Goal: Task Accomplishment & Management: Use online tool/utility

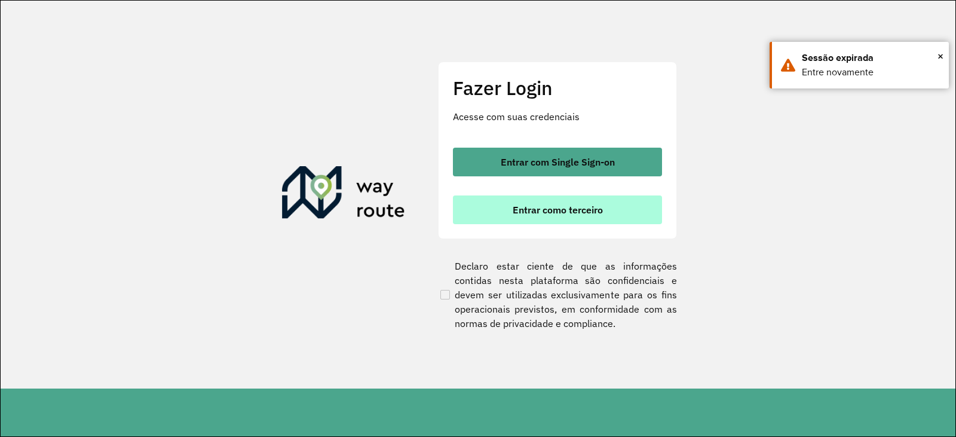
click at [530, 209] on span "Entrar como terceiro" at bounding box center [558, 210] width 90 height 10
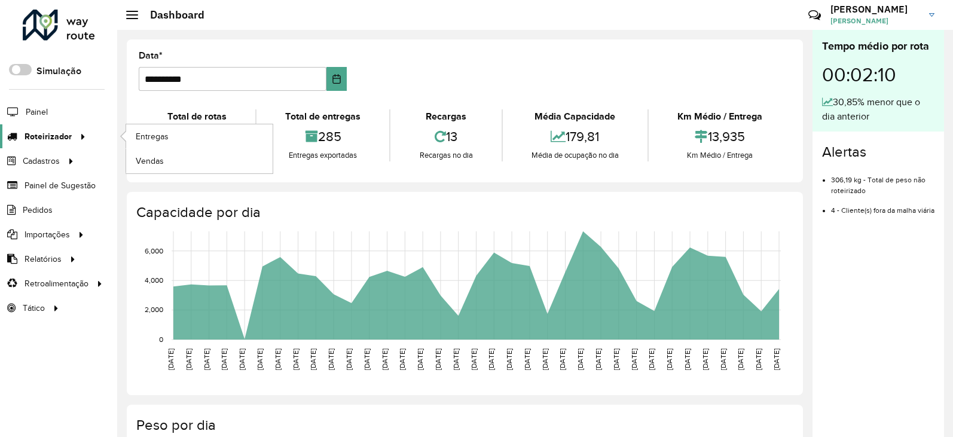
click at [64, 131] on span "Roteirizador" at bounding box center [48, 136] width 47 height 13
click at [149, 139] on span "Entregas" at bounding box center [153, 136] width 34 height 13
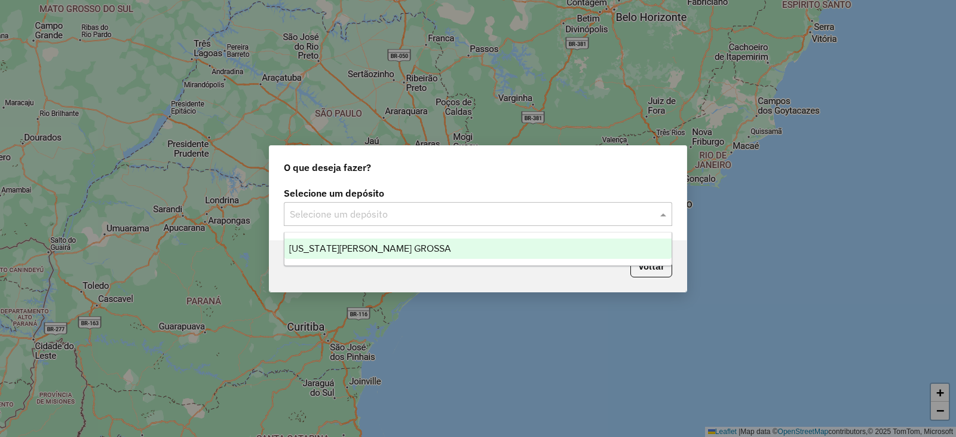
click at [415, 216] on input "text" at bounding box center [466, 214] width 353 height 14
click at [383, 249] on span "[US_STATE][PERSON_NAME] GROSSA" at bounding box center [370, 248] width 162 height 10
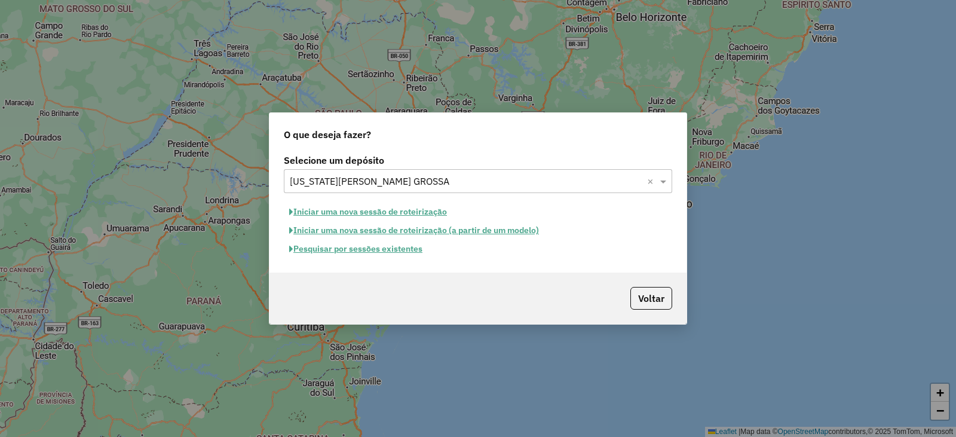
click at [363, 258] on button "Pesquisar por sessões existentes" at bounding box center [356, 249] width 144 height 19
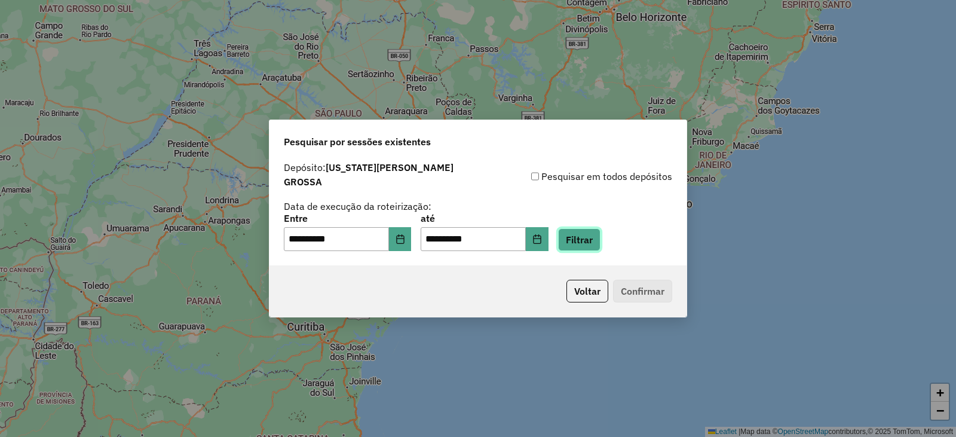
click at [601, 239] on button "Filtrar" at bounding box center [579, 239] width 42 height 23
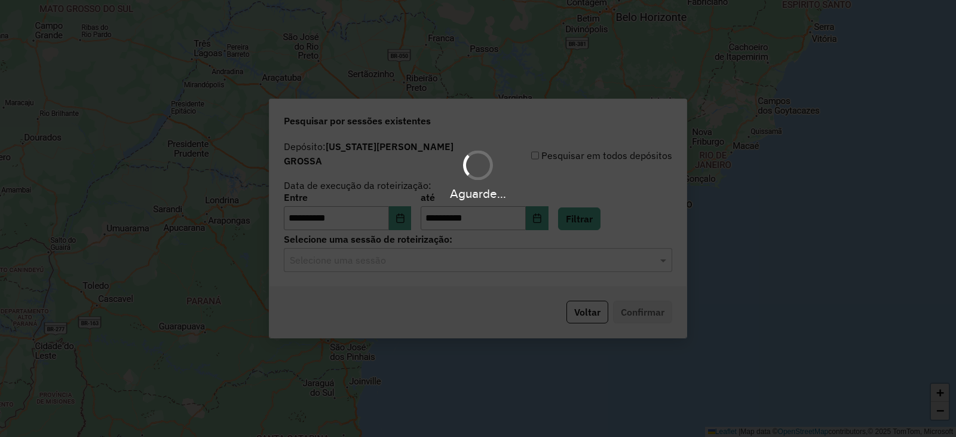
click at [325, 256] on div "Aguarde..." at bounding box center [478, 218] width 956 height 437
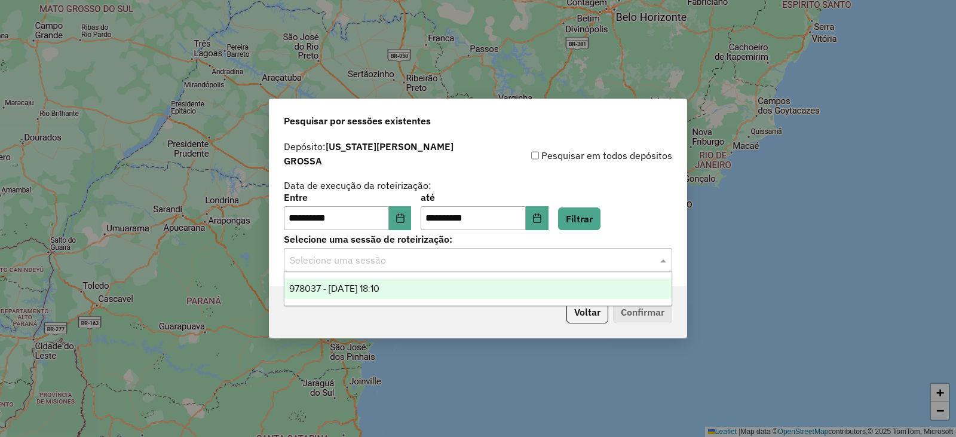
click at [325, 256] on input "text" at bounding box center [466, 260] width 353 height 14
click at [332, 296] on div "978037 - 12/08/2025 18:10" at bounding box center [477, 288] width 387 height 20
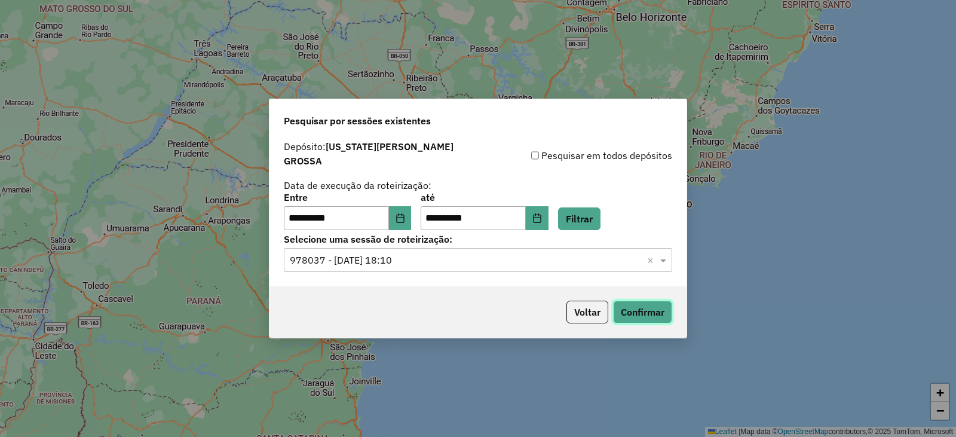
click at [651, 313] on button "Confirmar" at bounding box center [642, 312] width 59 height 23
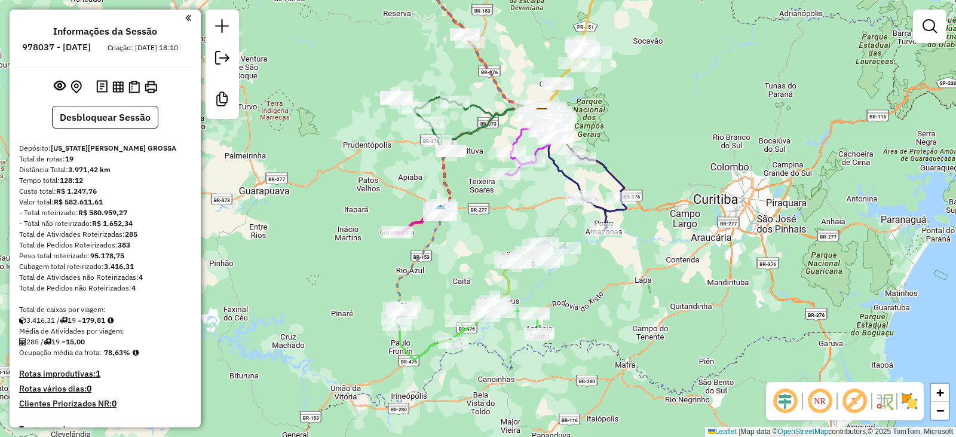
drag, startPoint x: 296, startPoint y: 128, endPoint x: 439, endPoint y: 69, distance: 154.6
click at [439, 69] on div "Janela de atendimento Grade de atendimento Capacidade Transportadoras Veículos …" at bounding box center [478, 218] width 956 height 437
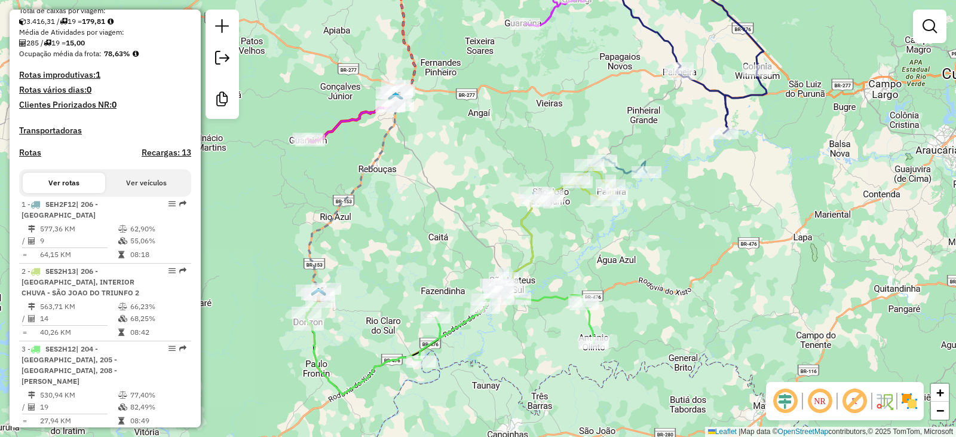
scroll to position [359, 0]
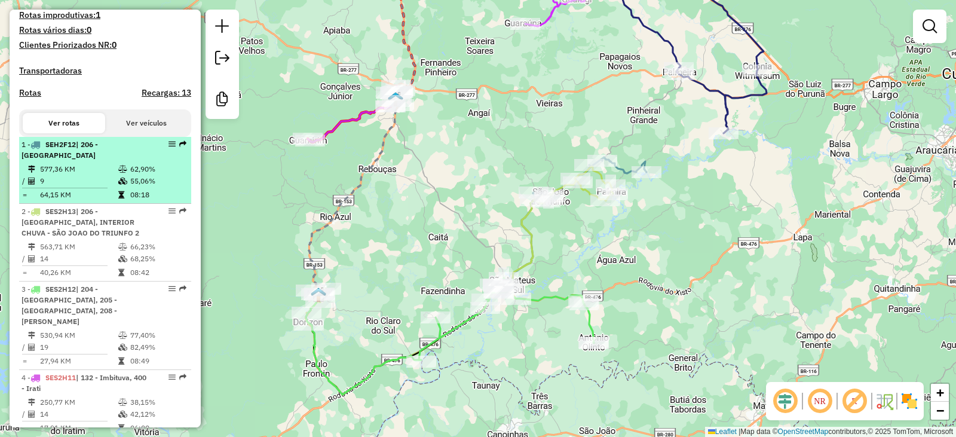
click at [86, 187] on td "9" at bounding box center [78, 181] width 78 height 12
select select "**********"
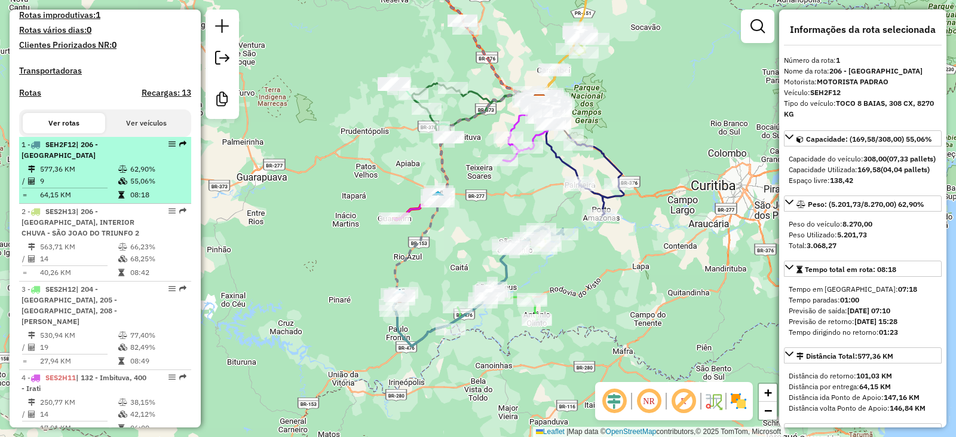
click at [170, 148] on em at bounding box center [172, 143] width 7 height 7
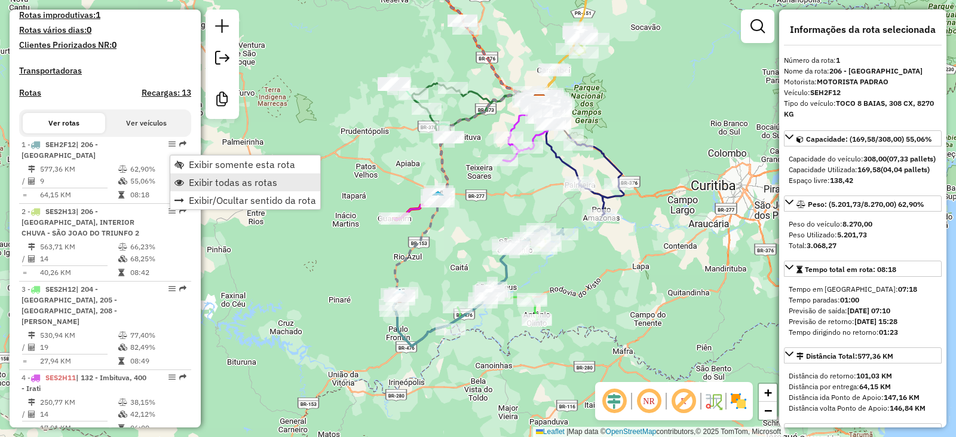
click at [177, 185] on link "Exibir todas as rotas" at bounding box center [245, 182] width 150 height 18
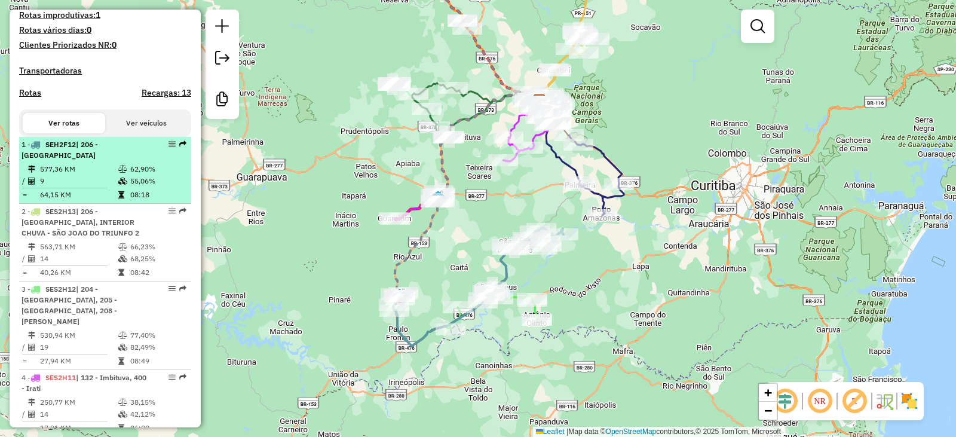
select select "**********"
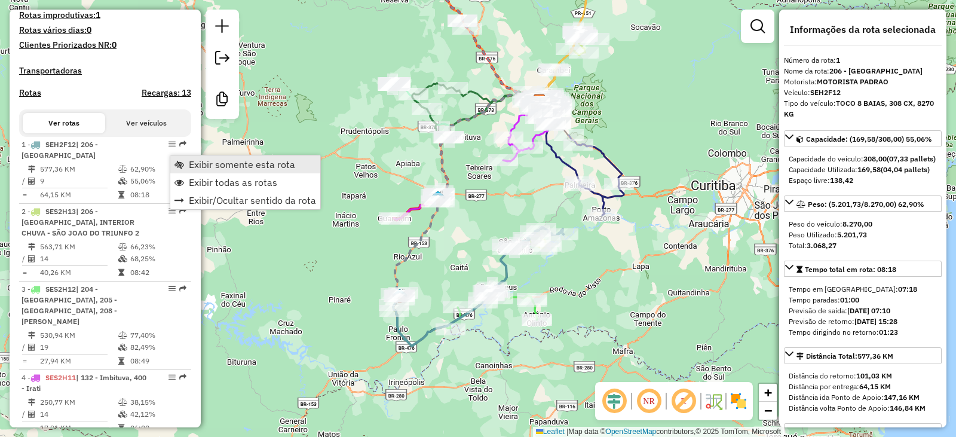
click at [180, 164] on span "Exibir somente esta rota" at bounding box center [179, 165] width 10 height 10
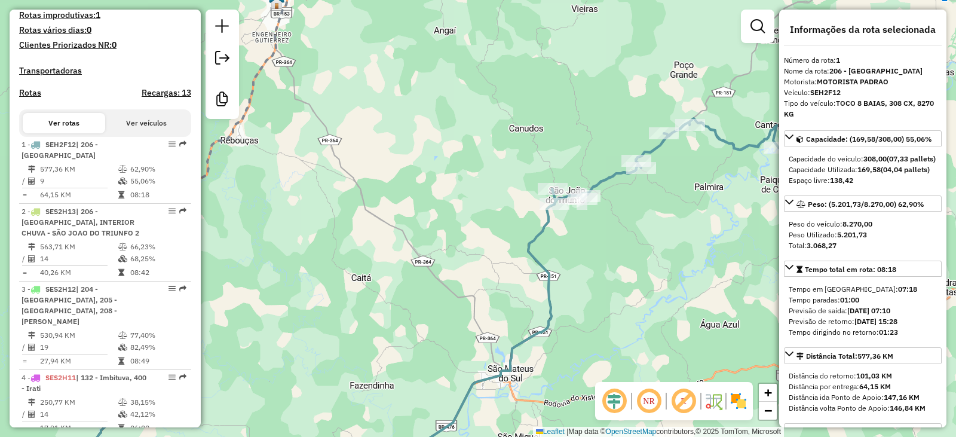
drag, startPoint x: 510, startPoint y: 249, endPoint x: 479, endPoint y: 255, distance: 31.6
click at [479, 255] on div "Janela de atendimento Grade de atendimento Capacidade Transportadoras Veículos …" at bounding box center [478, 218] width 956 height 437
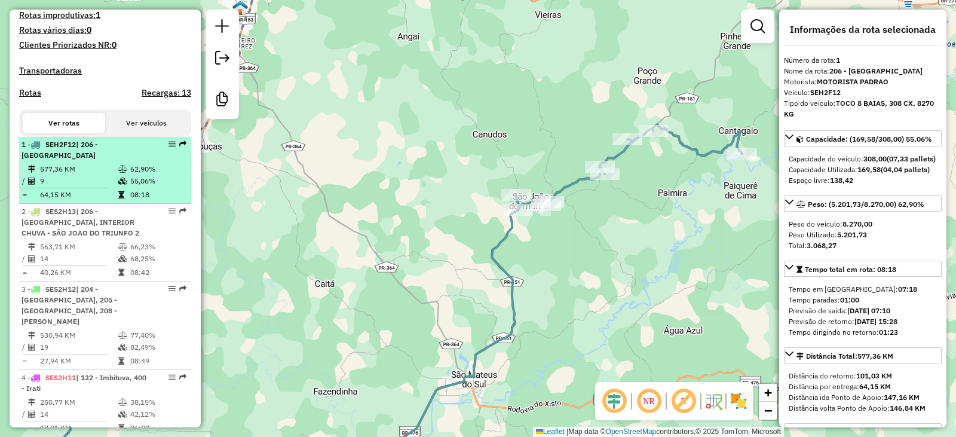
click at [89, 175] on td "577,36 KM" at bounding box center [78, 169] width 78 height 12
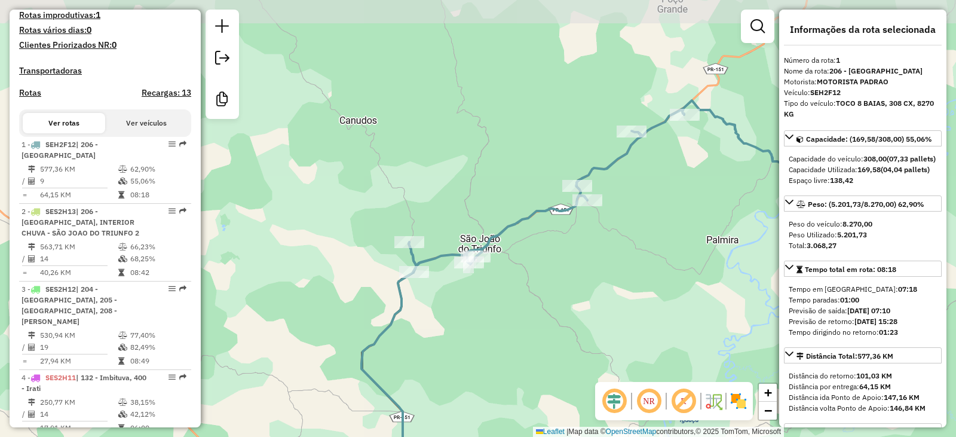
drag, startPoint x: 469, startPoint y: 283, endPoint x: 418, endPoint y: 308, distance: 56.4
click at [418, 308] on div "Janela de atendimento Grade de atendimento Capacidade Transportadoras Veículos …" at bounding box center [478, 218] width 956 height 437
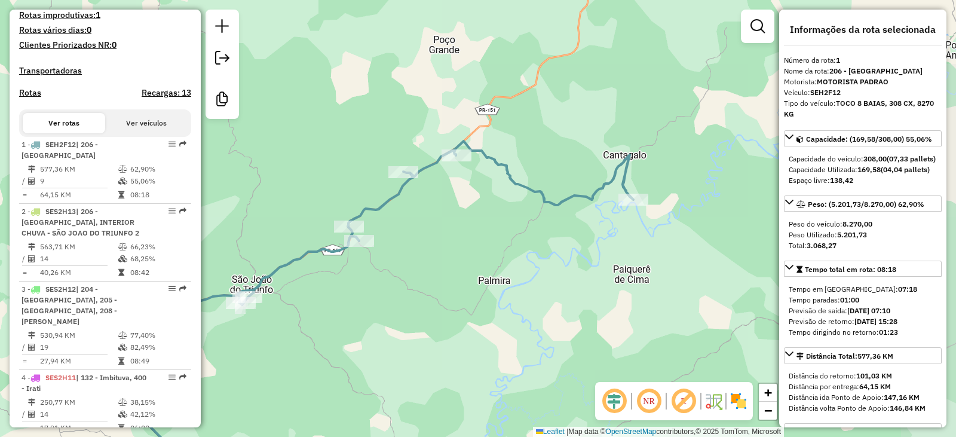
drag, startPoint x: 517, startPoint y: 240, endPoint x: 329, endPoint y: 286, distance: 193.8
click at [329, 286] on div "Janela de atendimento Grade de atendimento Capacidade Transportadoras Veículos …" at bounding box center [478, 218] width 956 height 437
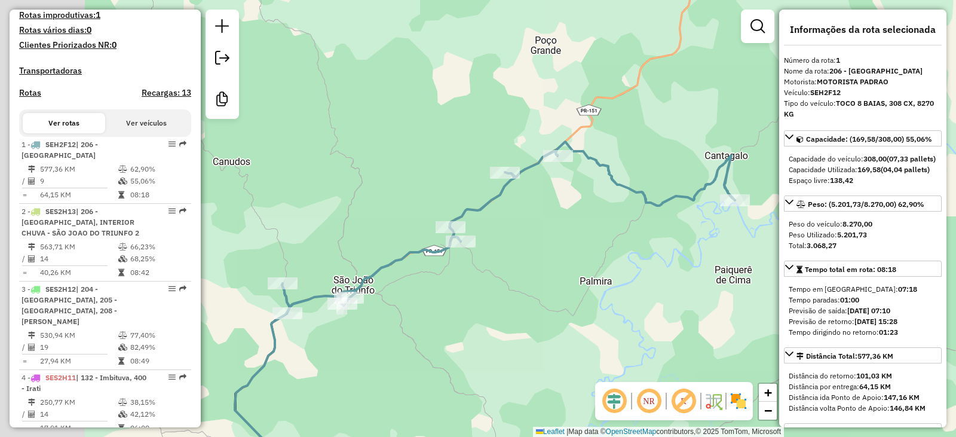
drag, startPoint x: 457, startPoint y: 192, endPoint x: 607, endPoint y: 190, distance: 150.6
click at [607, 190] on div "Janela de atendimento Grade de atendimento Capacidade Transportadoras Veículos …" at bounding box center [478, 218] width 956 height 437
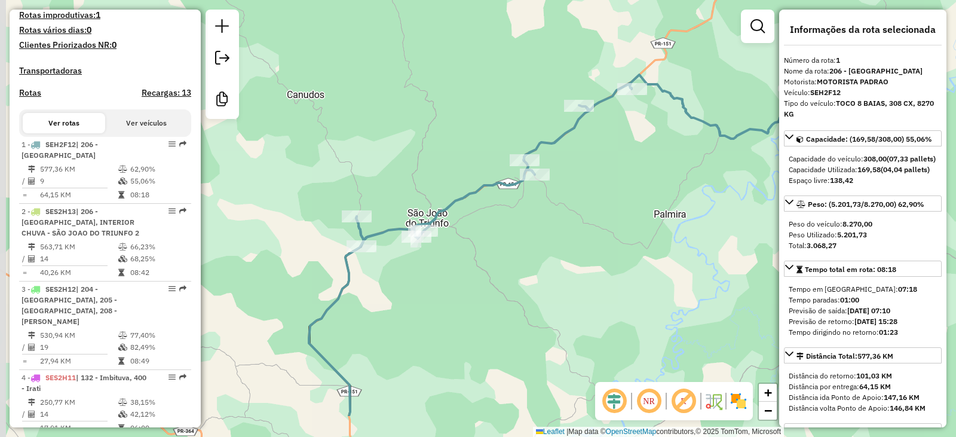
drag, startPoint x: 392, startPoint y: 253, endPoint x: 445, endPoint y: 126, distance: 137.7
click at [445, 126] on div "Janela de atendimento Grade de atendimento Capacidade Transportadoras Veículos …" at bounding box center [478, 218] width 956 height 437
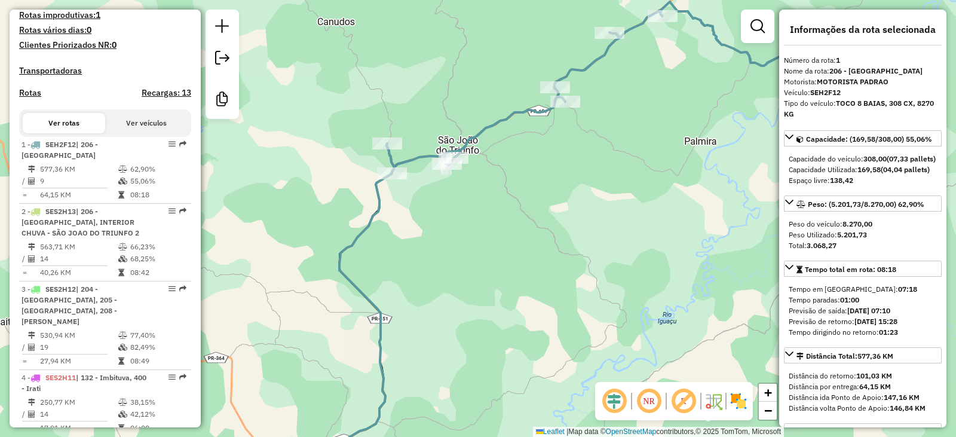
click at [619, 270] on div "Janela de atendimento Grade de atendimento Capacidade Transportadoras Veículos …" at bounding box center [478, 218] width 956 height 437
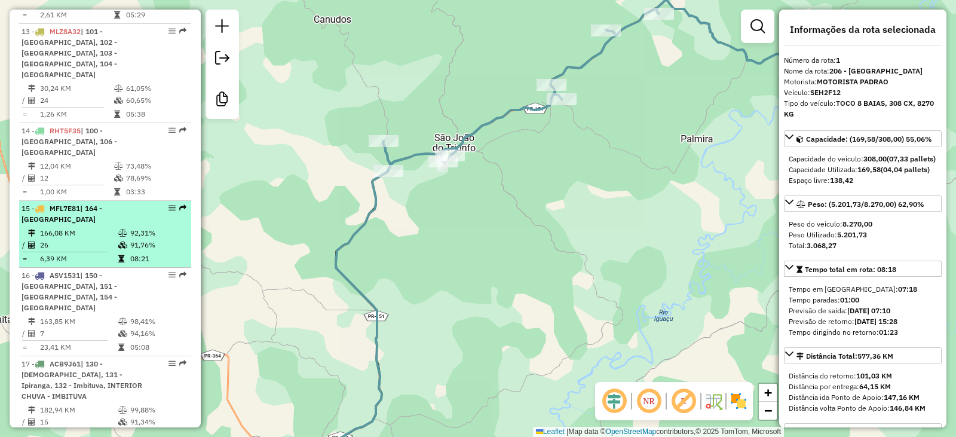
scroll to position [1315, 0]
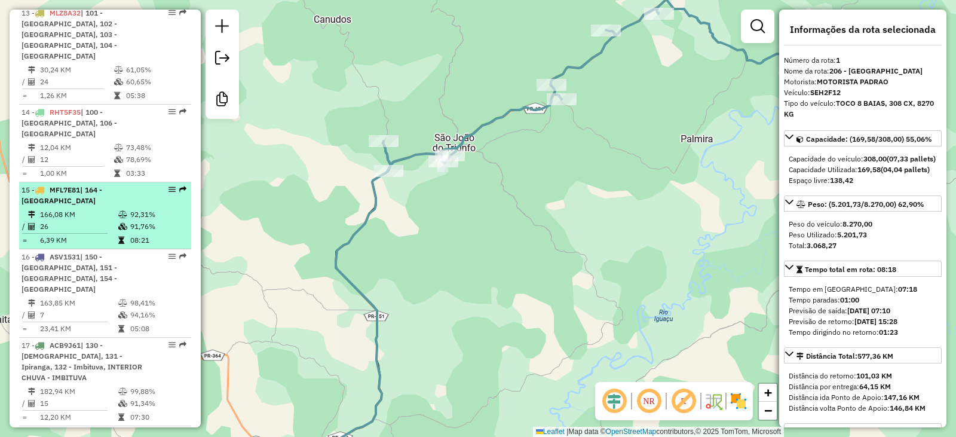
click at [81, 185] on div "15 - MFL7E81 | 164 - Piraí do Sul" at bounding box center [85, 196] width 127 height 22
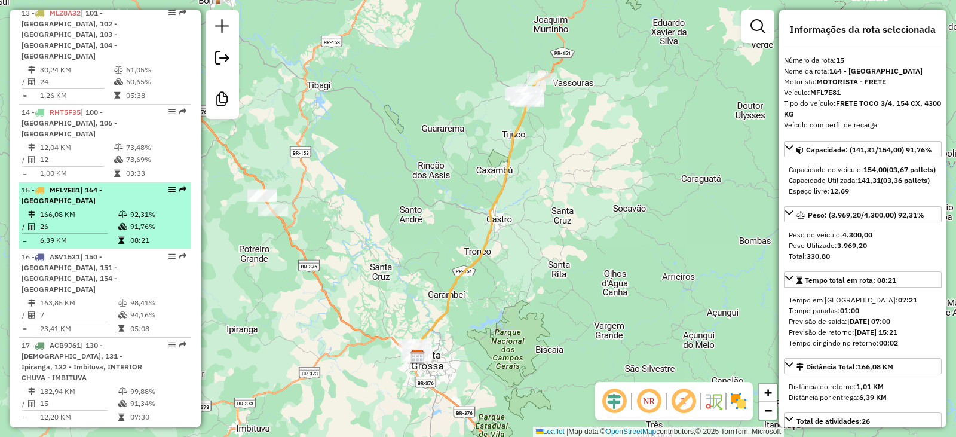
click at [96, 221] on td "26" at bounding box center [78, 227] width 78 height 12
click at [118, 237] on icon at bounding box center [121, 240] width 6 height 7
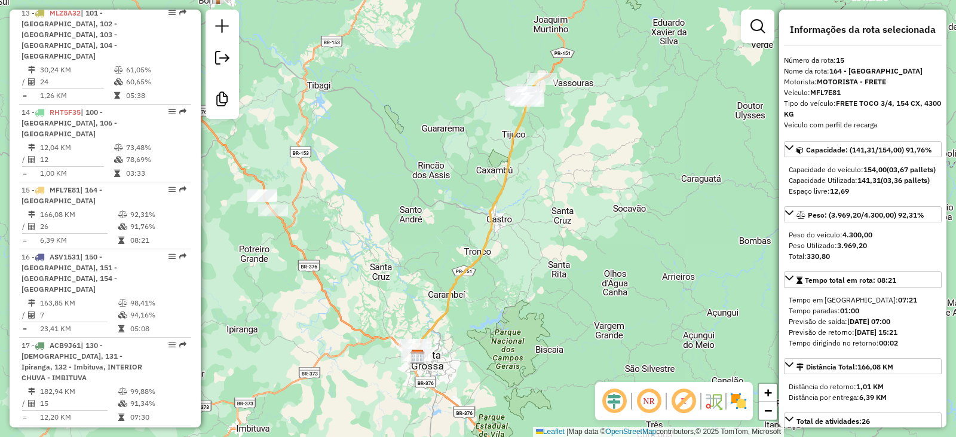
click at [864, 250] on strong "3.969,20" at bounding box center [852, 245] width 30 height 9
click at [551, 293] on div "Janela de atendimento Grade de atendimento Capacidade Transportadoras Veículos …" at bounding box center [478, 218] width 956 height 437
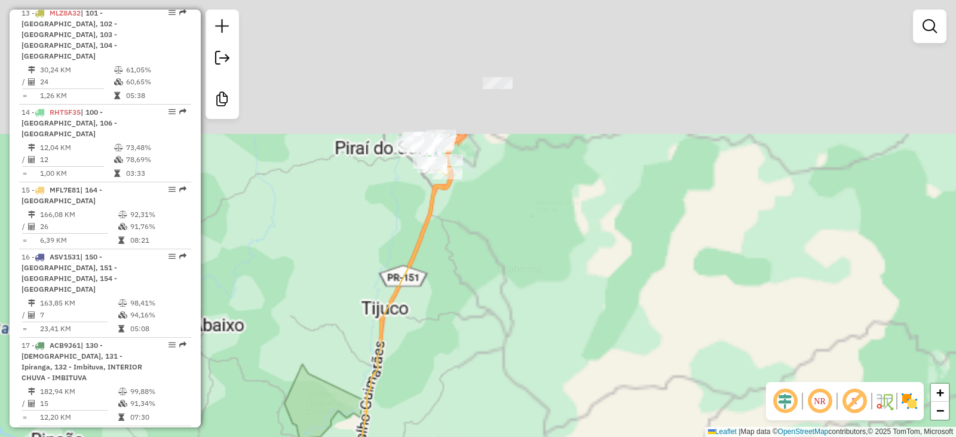
drag, startPoint x: 521, startPoint y: 167, endPoint x: 481, endPoint y: 341, distance: 177.9
click at [481, 341] on div "Janela de atendimento Grade de atendimento Capacidade Transportadoras Veículos …" at bounding box center [478, 218] width 956 height 437
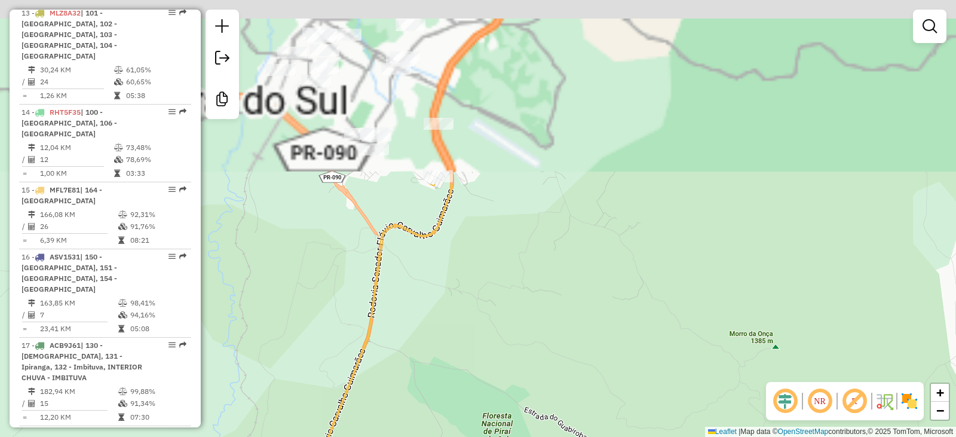
drag, startPoint x: 428, startPoint y: 271, endPoint x: 428, endPoint y: 450, distance: 179.3
click at [428, 436] on html "Aguarde... Pop-up bloqueado! Seu navegador bloqueou automáticamente a abertura …" at bounding box center [478, 218] width 956 height 437
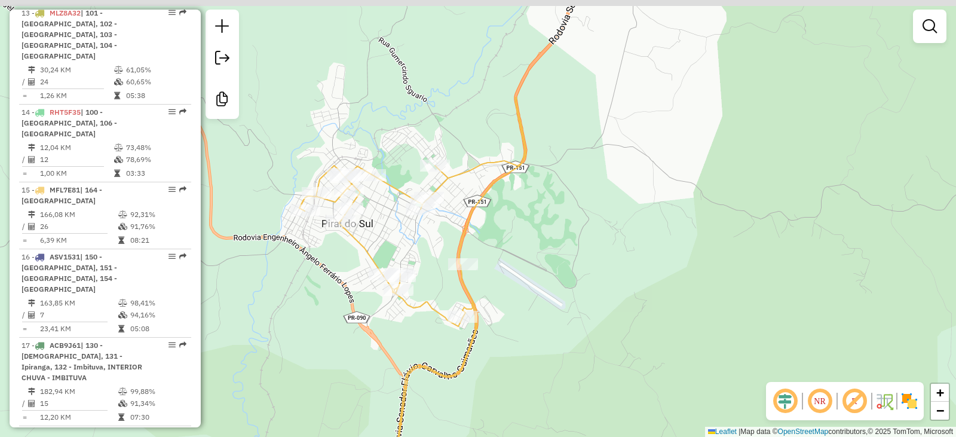
drag, startPoint x: 385, startPoint y: 274, endPoint x: 420, endPoint y: 445, distance: 174.3
click at [420, 436] on html "Aguarde... Pop-up bloqueado! Seu navegador bloqueou automáticamente a abertura …" at bounding box center [478, 218] width 956 height 437
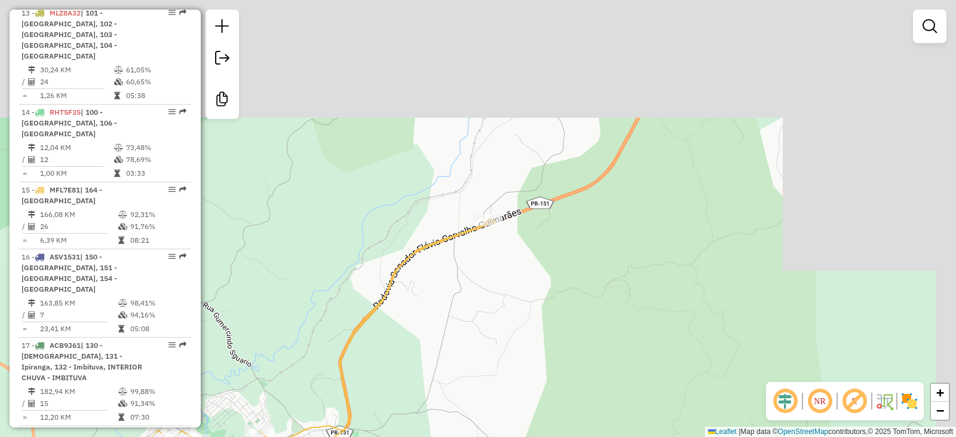
drag, startPoint x: 584, startPoint y: 189, endPoint x: 360, endPoint y: 430, distance: 328.9
click at [360, 436] on div "Janela de atendimento Grade de atendimento Capacidade Transportadoras Veículos …" at bounding box center [478, 218] width 956 height 437
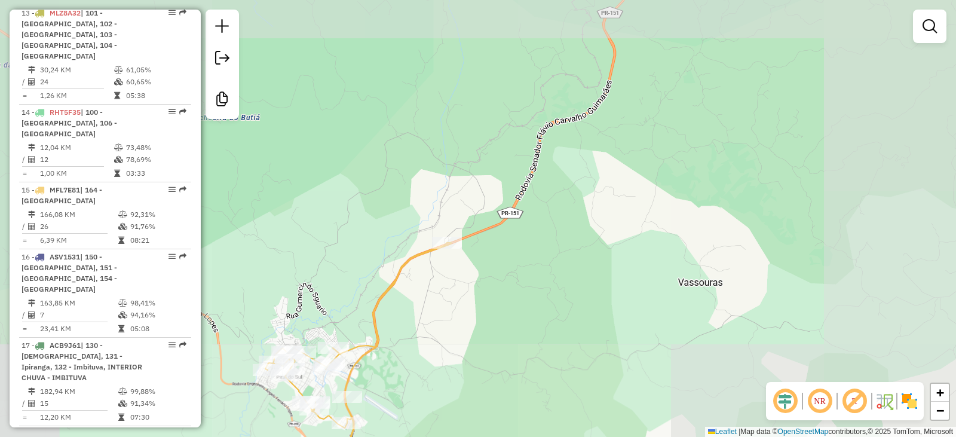
drag, startPoint x: 414, startPoint y: 339, endPoint x: 442, endPoint y: 206, distance: 136.9
click at [436, 229] on div "Janela de atendimento Grade de atendimento Capacidade Transportadoras Veículos …" at bounding box center [478, 218] width 956 height 437
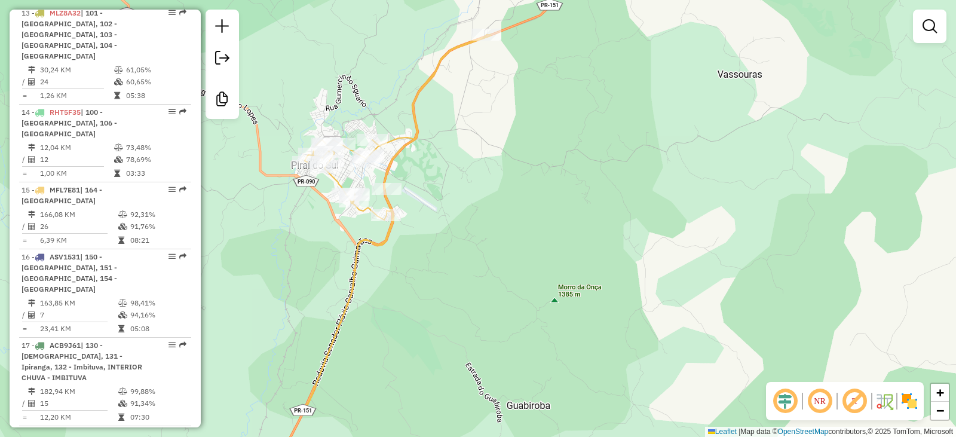
drag, startPoint x: 421, startPoint y: 296, endPoint x: 577, endPoint y: -72, distance: 399.6
click at [577, 0] on html "Aguarde... Pop-up bloqueado! Seu navegador bloqueou automáticamente a abertura …" at bounding box center [478, 218] width 956 height 437
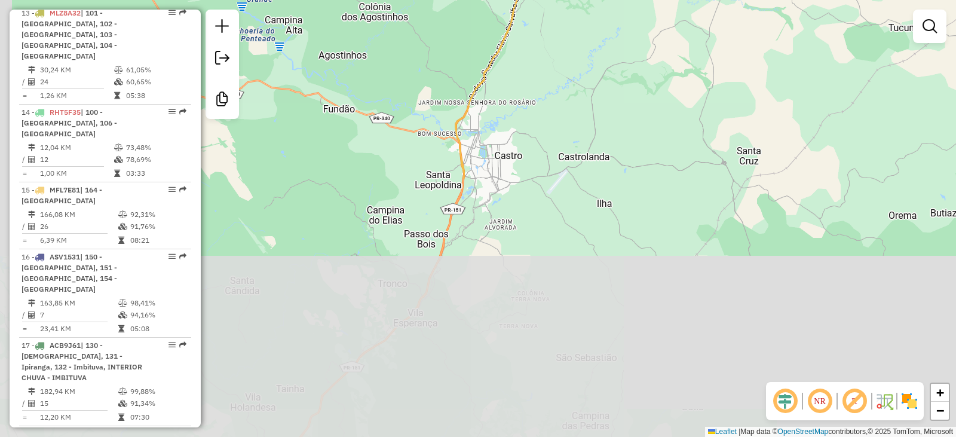
drag, startPoint x: 455, startPoint y: 250, endPoint x: 541, endPoint y: -32, distance: 294.9
click at [541, 0] on html "Aguarde... Pop-up bloqueado! Seu navegador bloqueou automáticamente a abertura …" at bounding box center [478, 218] width 956 height 437
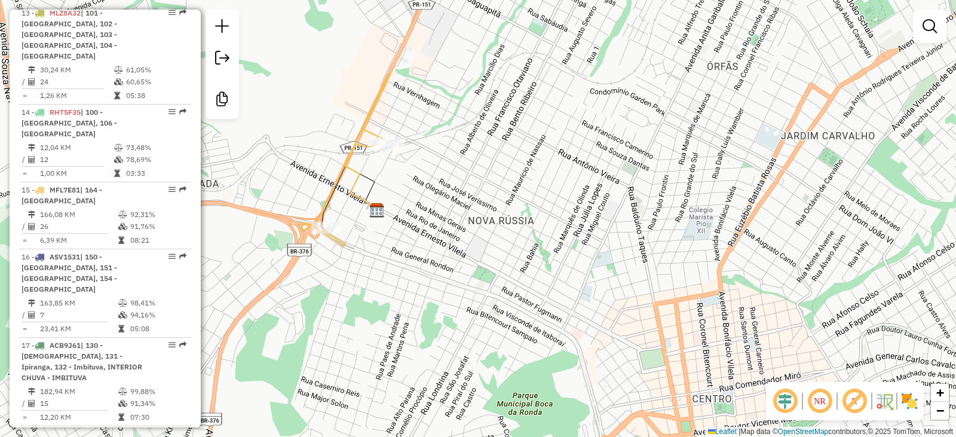
drag, startPoint x: 400, startPoint y: 100, endPoint x: 337, endPoint y: 247, distance: 160.6
click at [337, 247] on div "Janela de atendimento Grade de atendimento Capacidade Transportadoras Veículos …" at bounding box center [478, 218] width 956 height 437
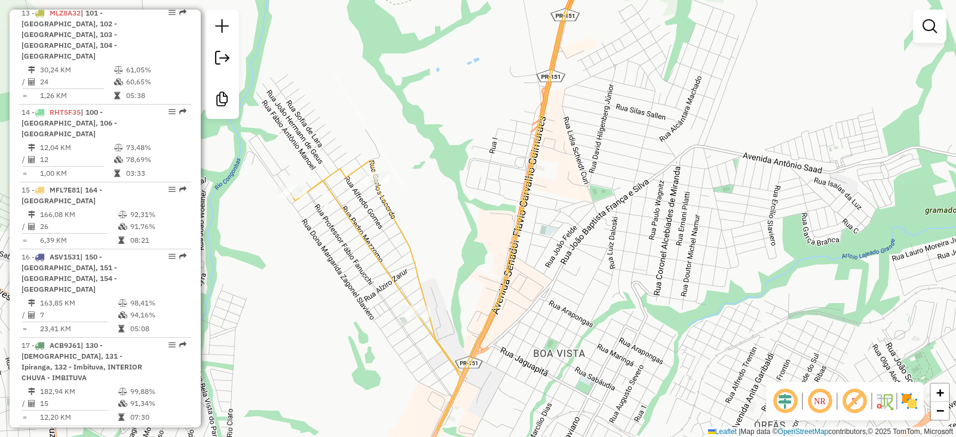
drag, startPoint x: 359, startPoint y: 374, endPoint x: 391, endPoint y: 130, distance: 245.9
click at [390, 132] on div "Janela de atendimento Grade de atendimento Capacidade Transportadoras Veículos …" at bounding box center [478, 218] width 956 height 437
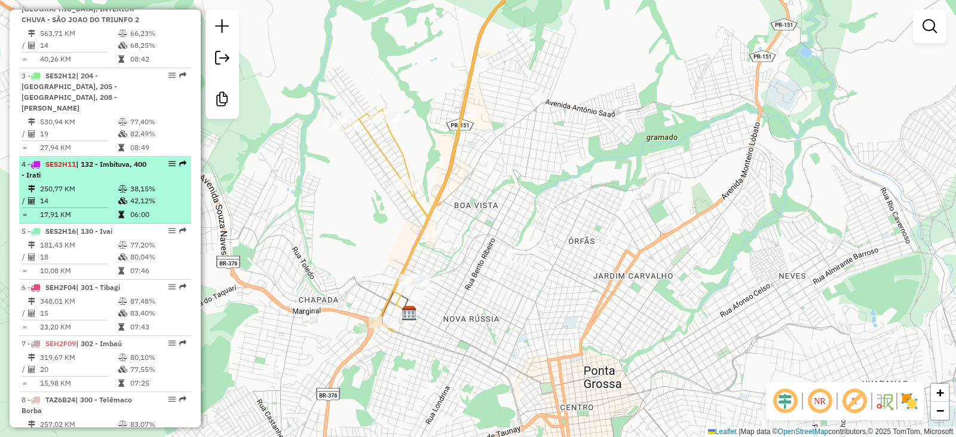
scroll to position [598, 0]
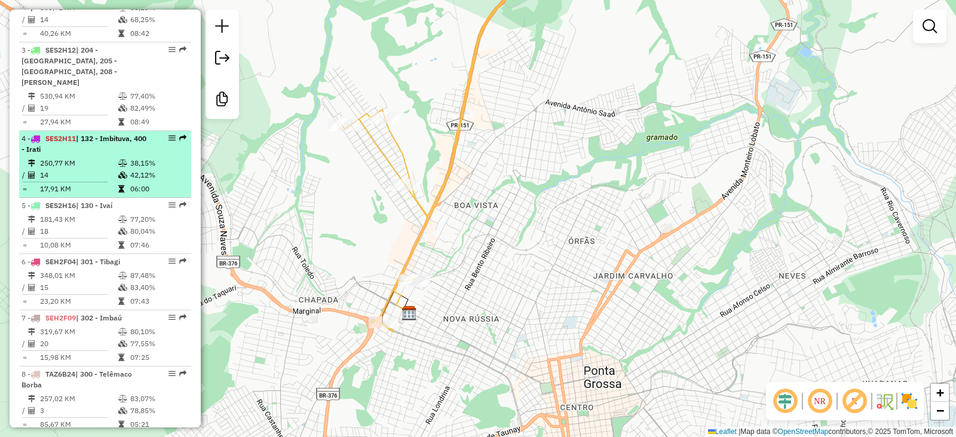
click at [100, 154] on div "4 - SES2H11 | 132 - Imbituva, 400 - Irati" at bounding box center [85, 144] width 127 height 22
select select "**********"
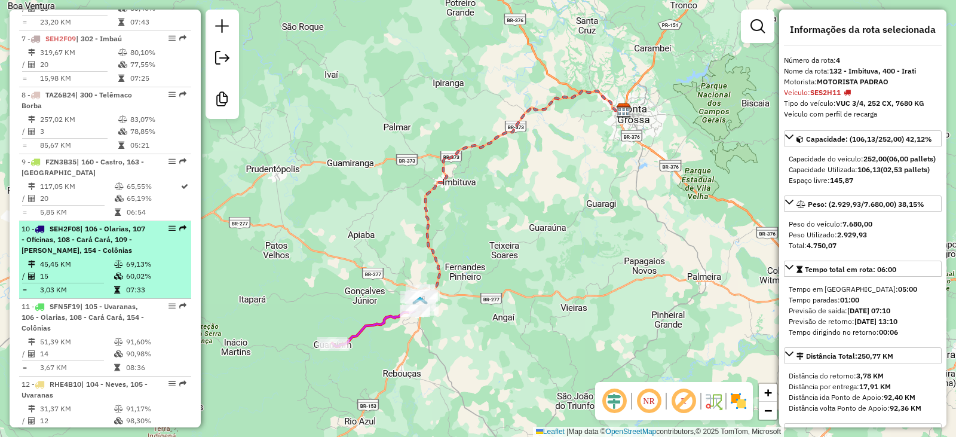
scroll to position [896, 0]
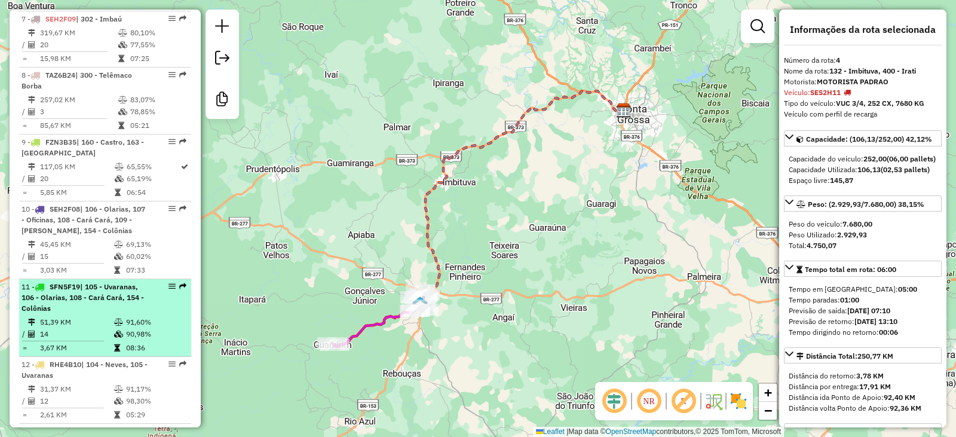
click at [80, 330] on td "14" at bounding box center [76, 334] width 74 height 12
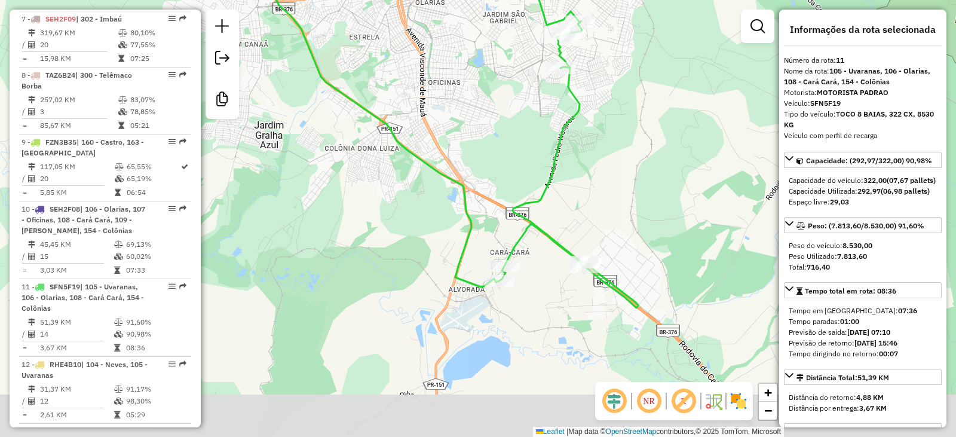
drag, startPoint x: 554, startPoint y: 400, endPoint x: 530, endPoint y: 271, distance: 131.3
click at [527, 271] on div "Janela de atendimento Grade de atendimento Capacidade Transportadoras Veículos …" at bounding box center [478, 218] width 956 height 437
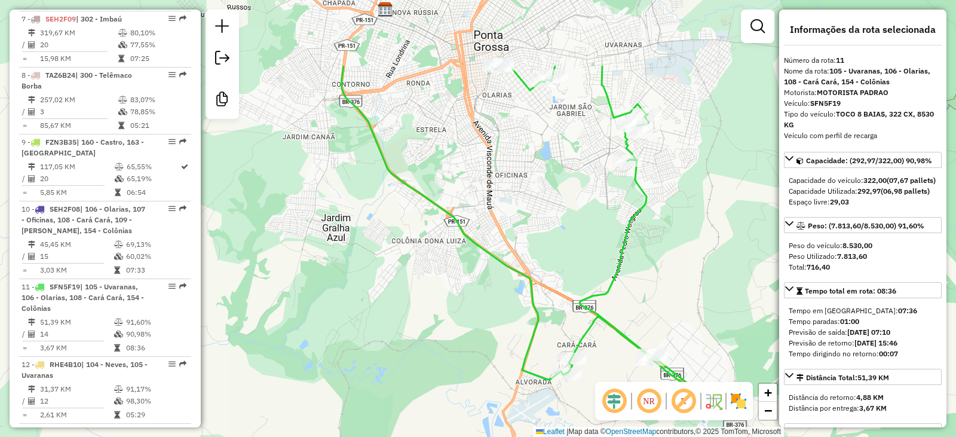
drag, startPoint x: 523, startPoint y: 178, endPoint x: 598, endPoint y: 286, distance: 131.5
click at [598, 286] on div "Janela de atendimento Grade de atendimento Capacidade Transportadoras Veículos …" at bounding box center [478, 218] width 956 height 437
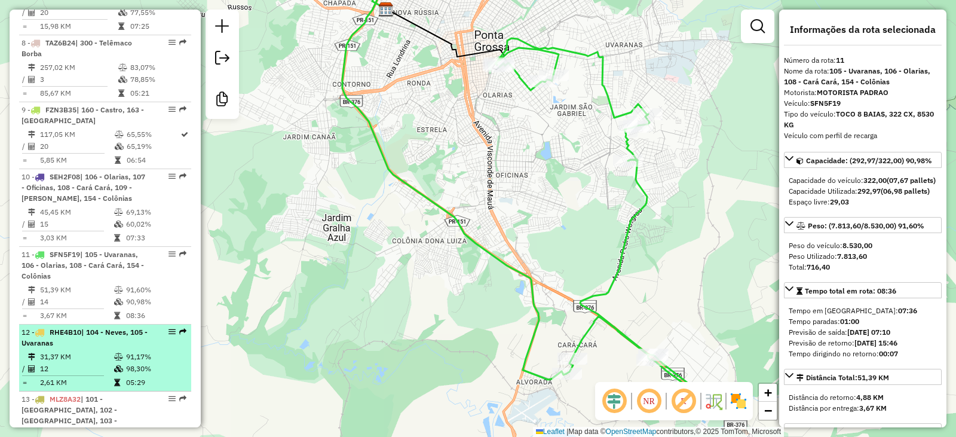
scroll to position [956, 0]
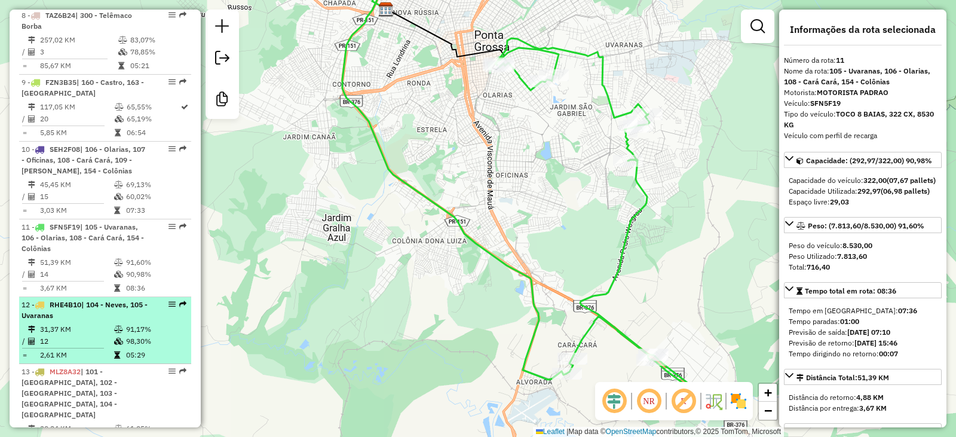
drag, startPoint x: 97, startPoint y: 332, endPoint x: 103, endPoint y: 329, distance: 6.7
click at [99, 330] on td "31,37 KM" at bounding box center [76, 329] width 74 height 12
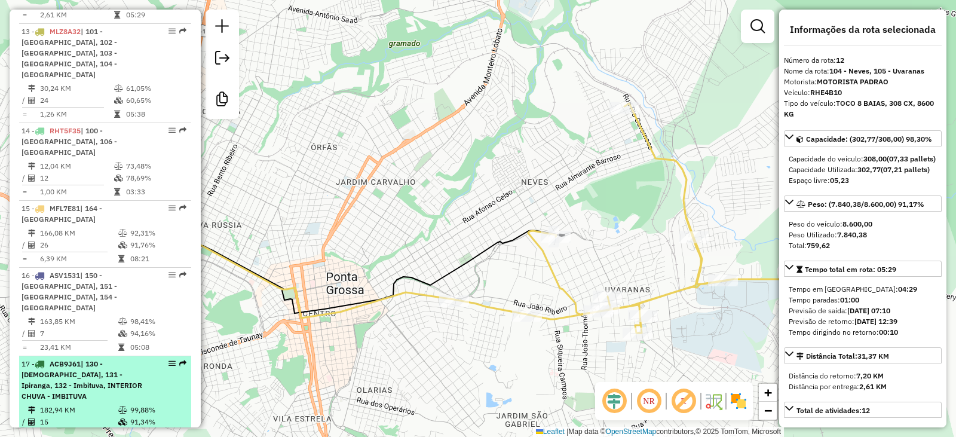
scroll to position [1315, 0]
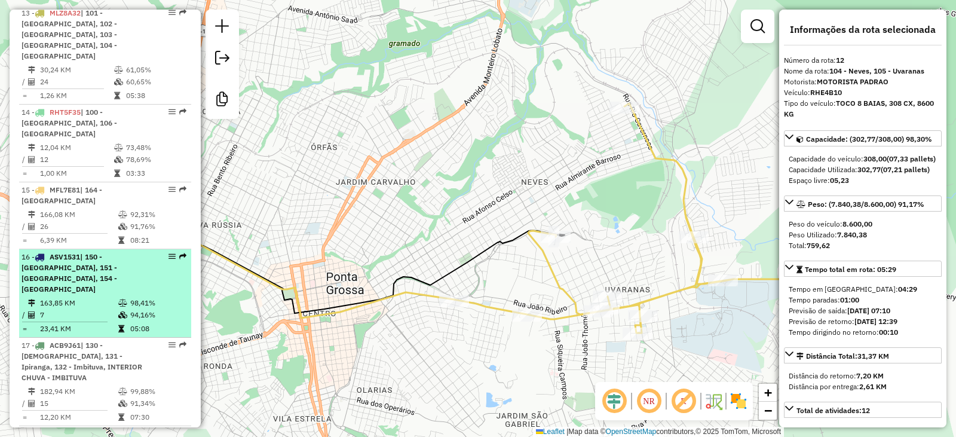
click at [74, 309] on td "7" at bounding box center [78, 315] width 78 height 12
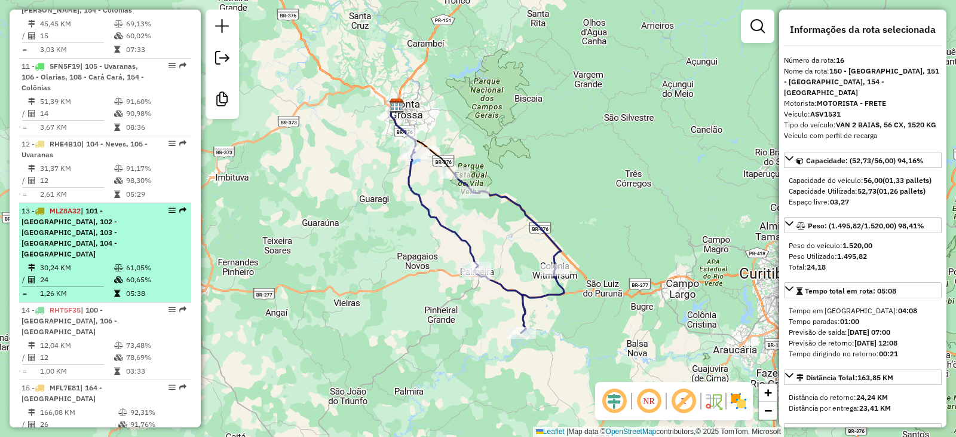
scroll to position [1135, 0]
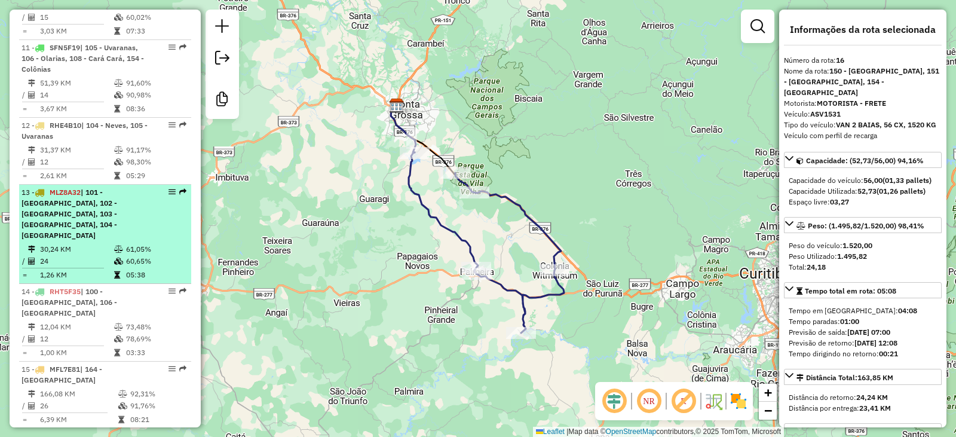
click at [117, 207] on span "| 101 - Nova Rússia, 102 - Boa Vista, 103 - Órfãs, 104 - Neves" at bounding box center [70, 214] width 96 height 52
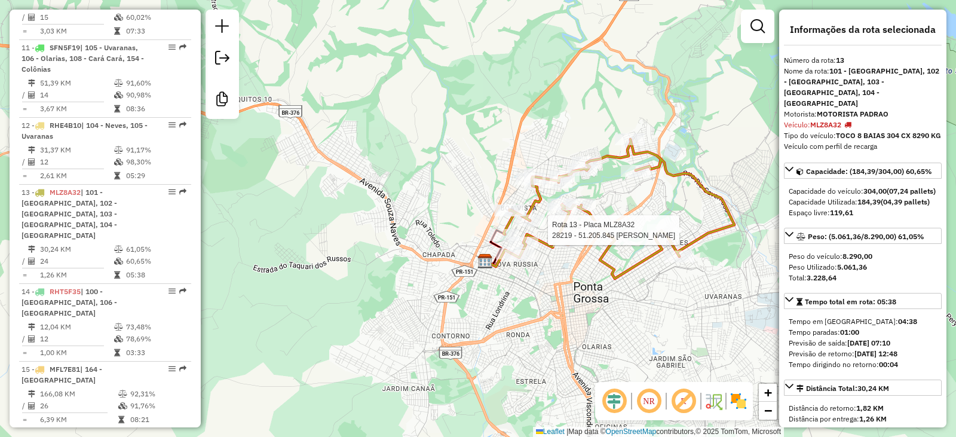
click at [657, 236] on div at bounding box center [662, 230] width 30 height 12
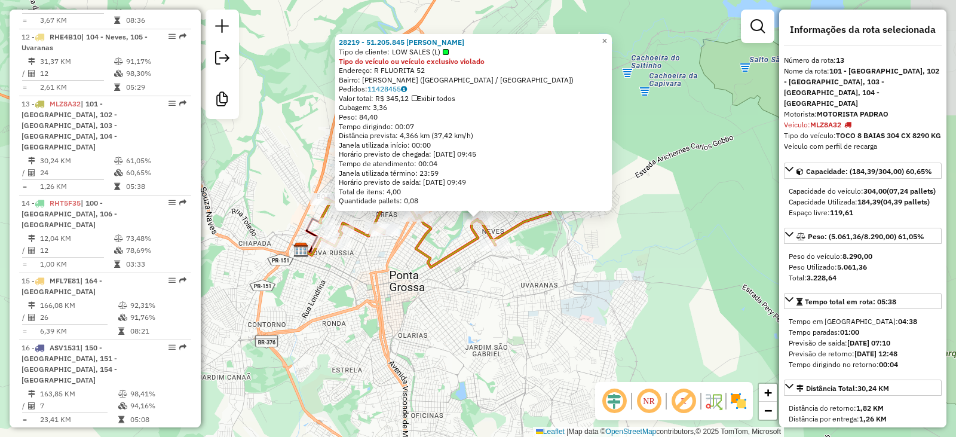
scroll to position [1311, 0]
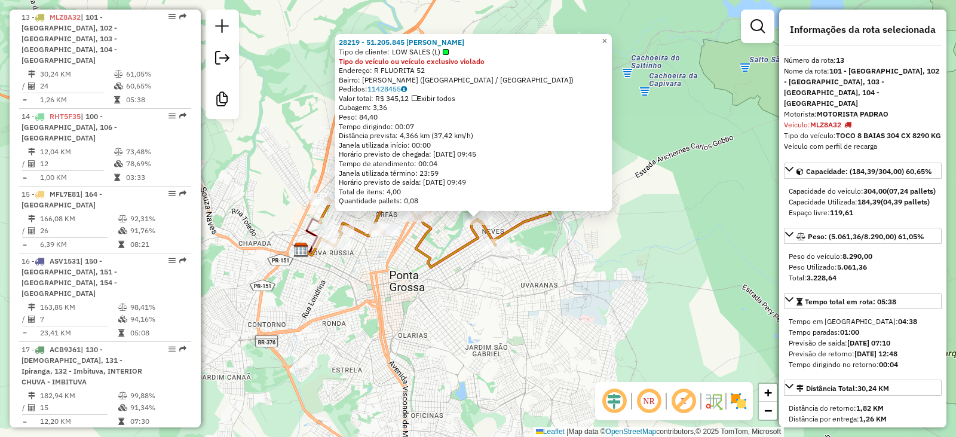
click at [555, 268] on div "28219 - 51.205.845 BEATRIZ M Tipo de cliente: LOW SALES (L) Tipo do veículo ou …" at bounding box center [478, 218] width 956 height 437
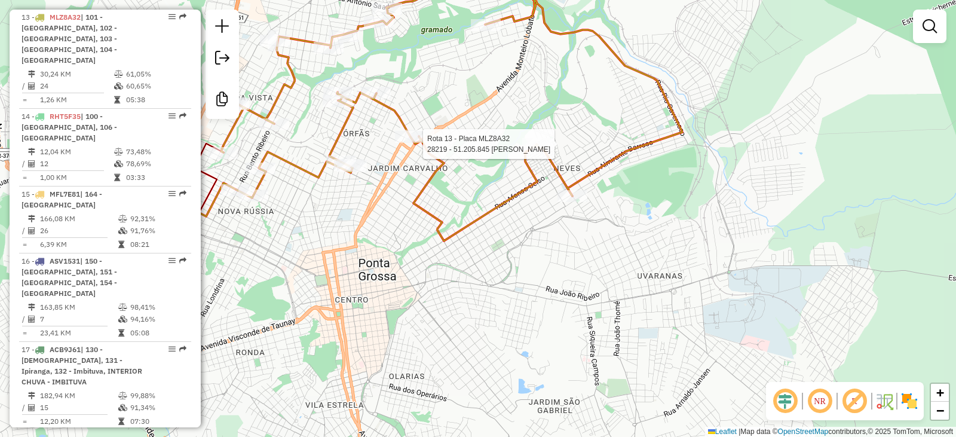
select select "**********"
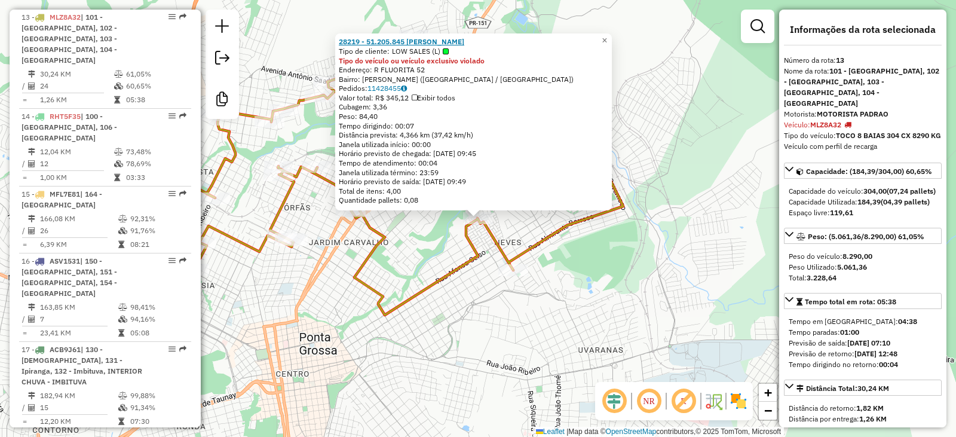
click at [391, 40] on strong "28219 - 51.205.845 BEATRIZ M" at bounding box center [401, 41] width 125 height 9
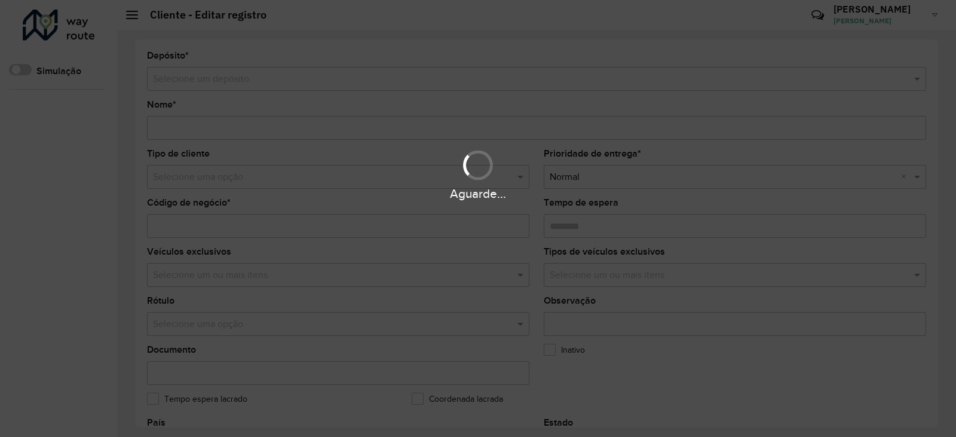
type input "**********"
type input "*****"
type input "********"
type input "**********"
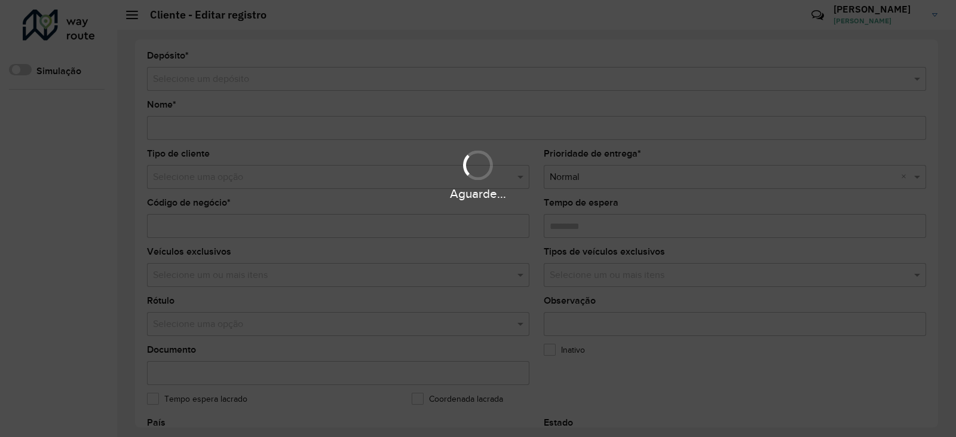
type input "*****"
type input "********"
type input "**********"
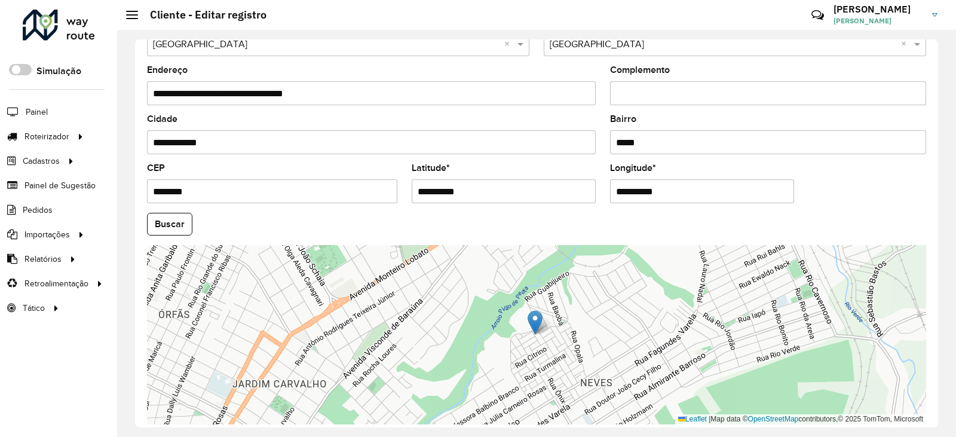
scroll to position [452, 0]
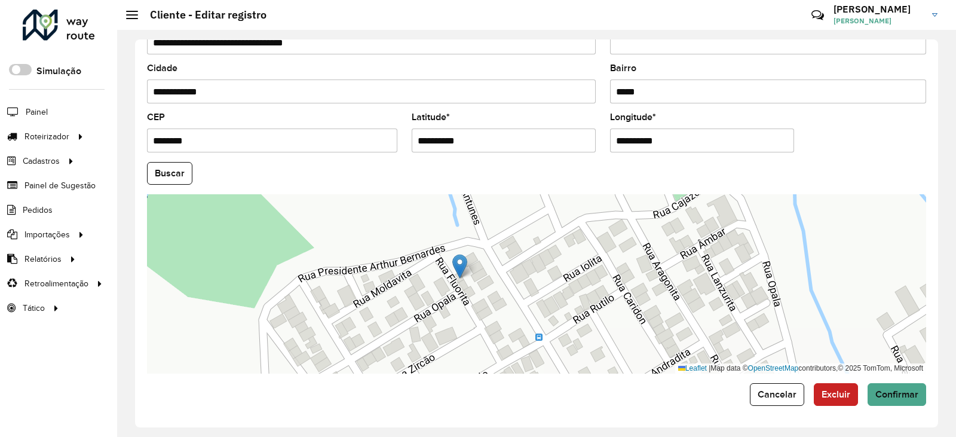
drag, startPoint x: 503, startPoint y: 337, endPoint x: 436, endPoint y: 290, distance: 81.9
click at [436, 290] on div "Leaflet | Map data © OpenStreetMap contributors,© 2025 TomTom, Microsoft" at bounding box center [536, 283] width 779 height 179
